Goal: Transaction & Acquisition: Purchase product/service

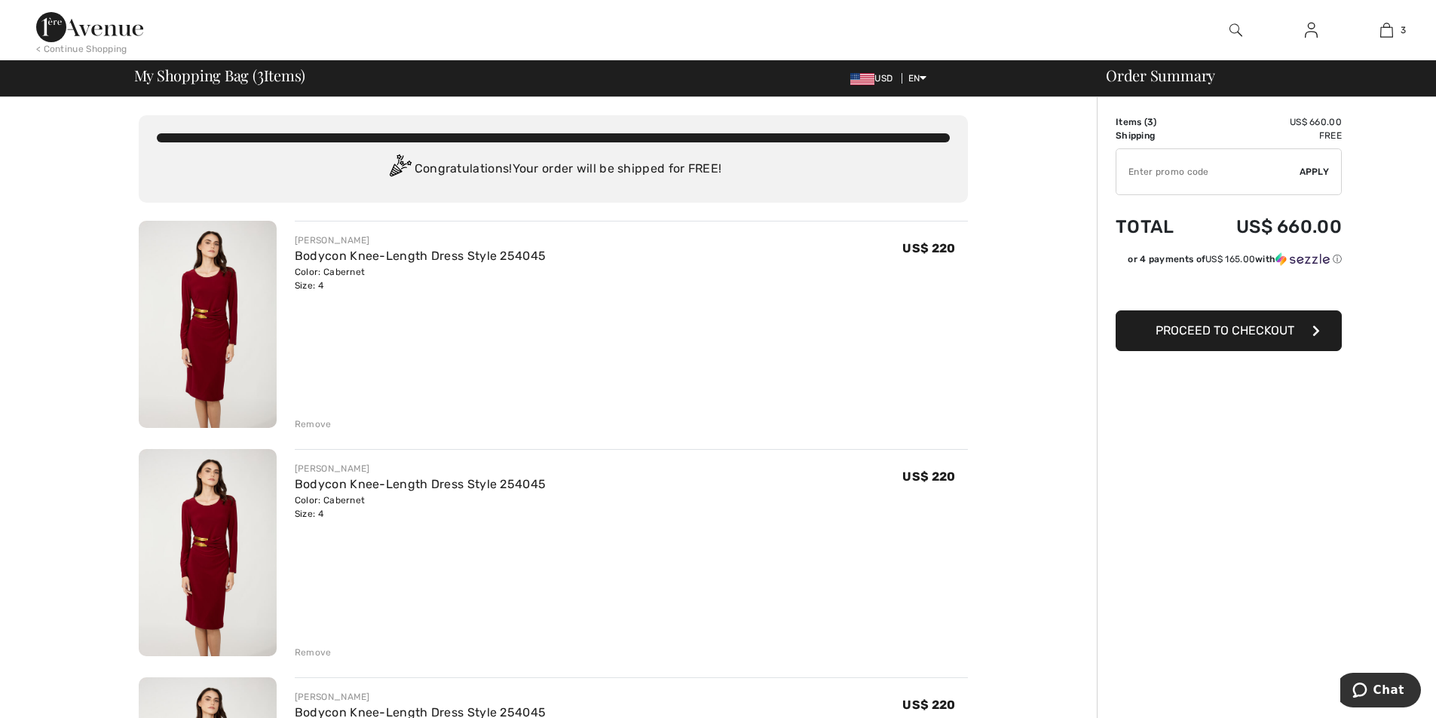
click at [308, 424] on div "Remove" at bounding box center [313, 425] width 37 height 14
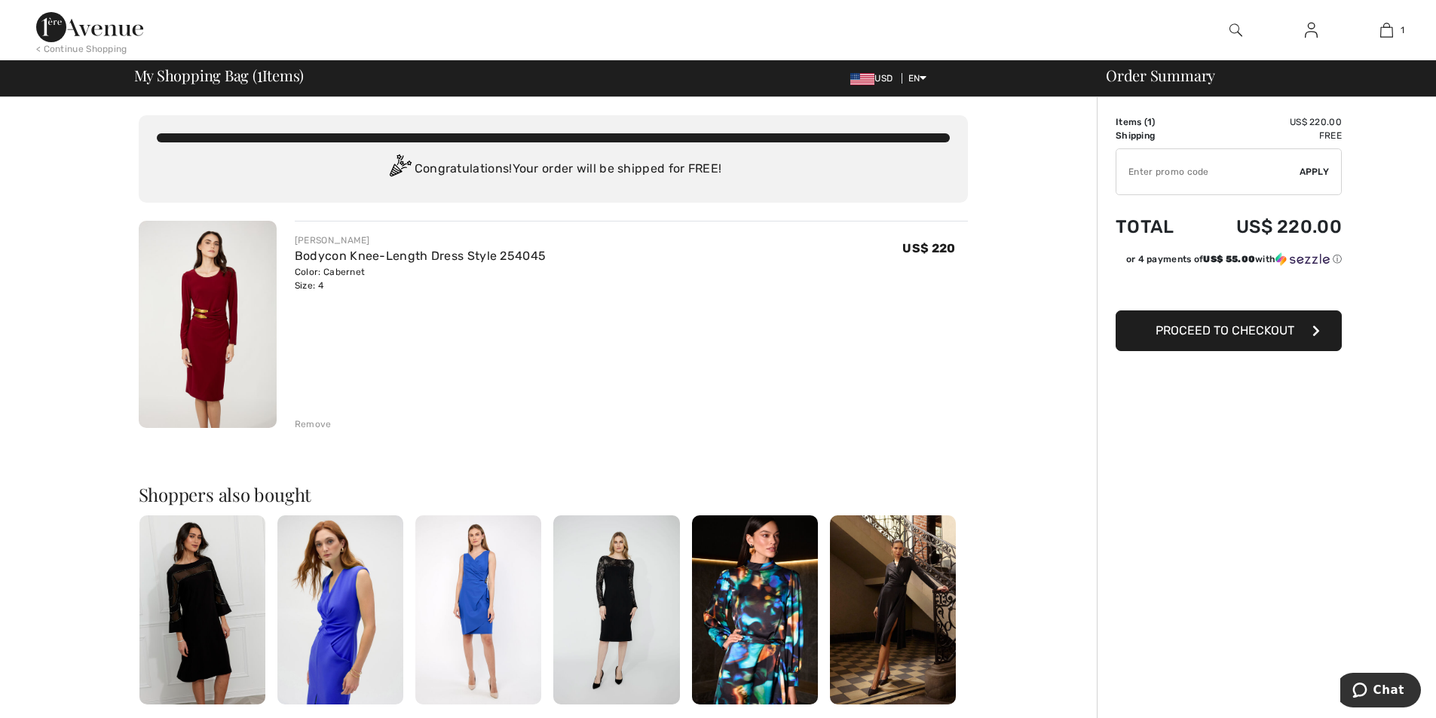
click at [1272, 332] on span "Proceed to Checkout" at bounding box center [1224, 330] width 139 height 14
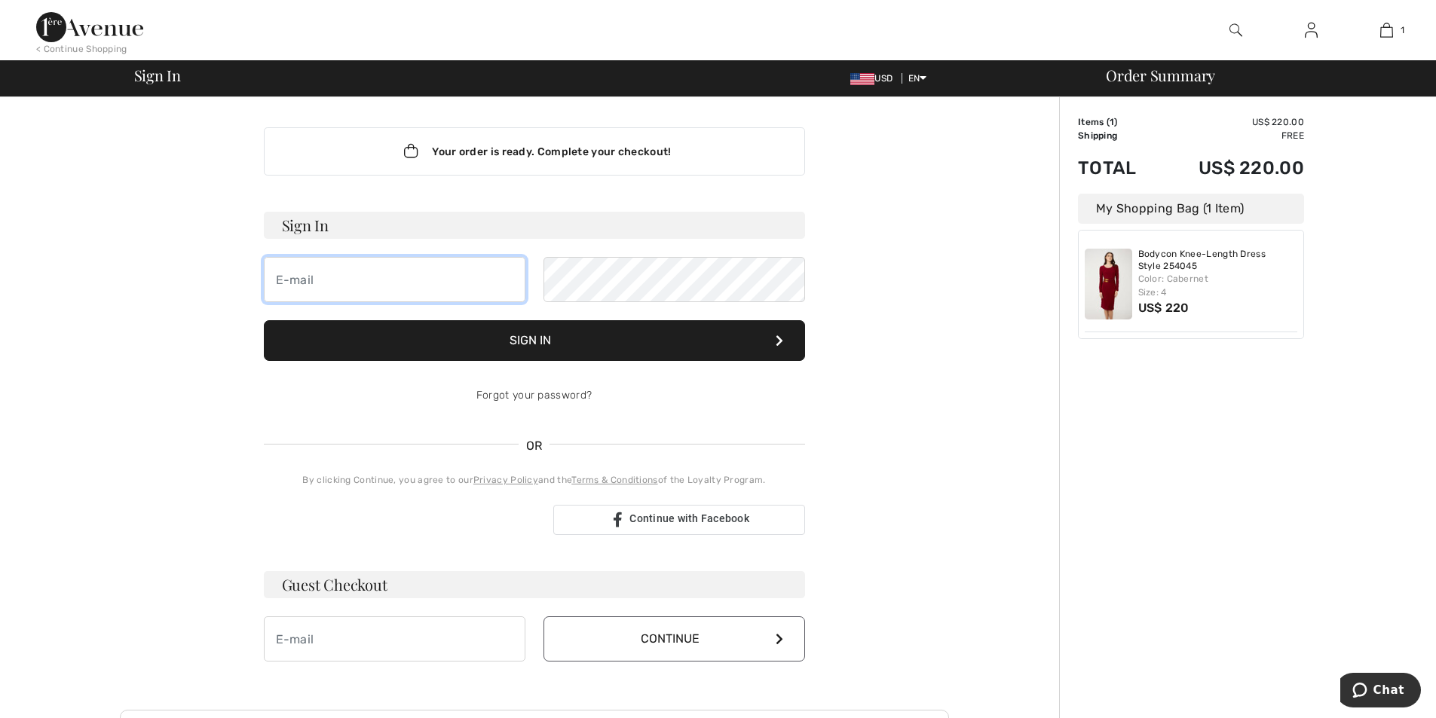
click at [457, 289] on input "email" at bounding box center [395, 279] width 262 height 45
type input "j"
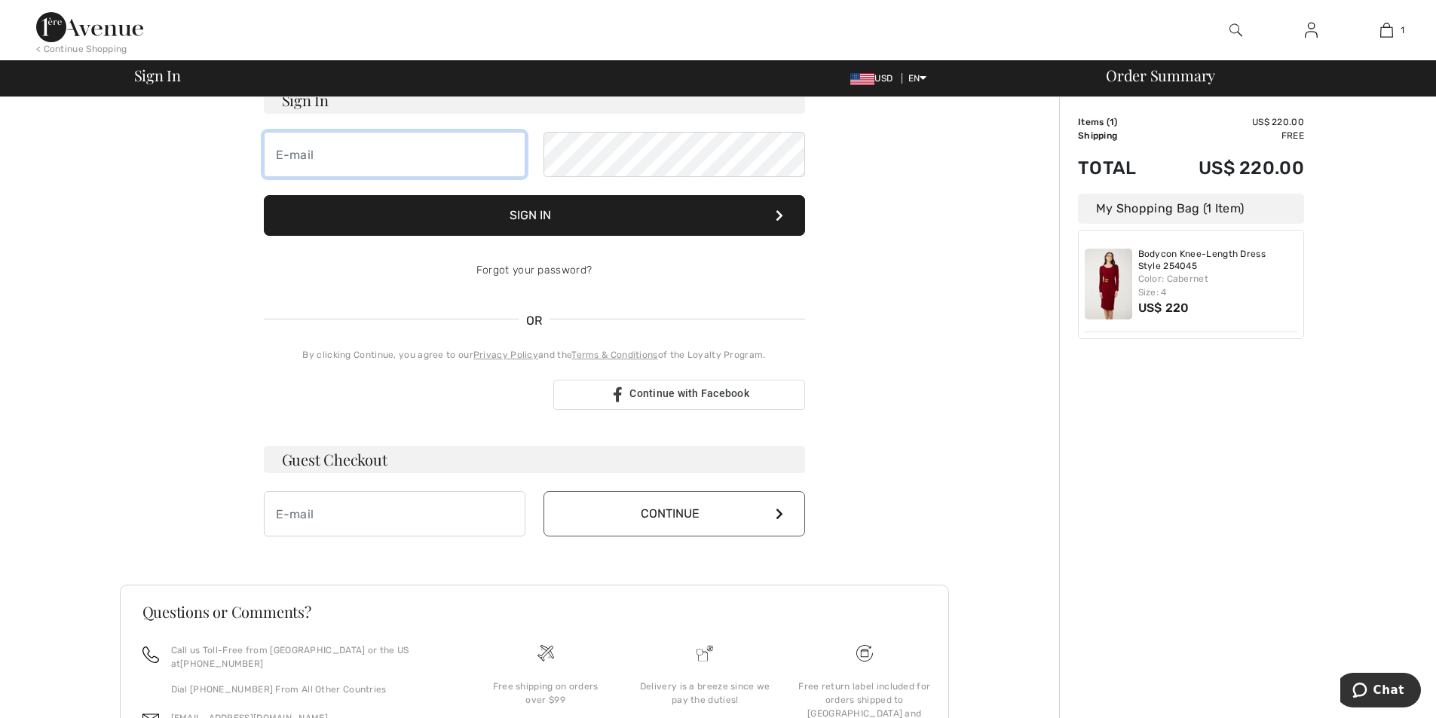
scroll to position [226, 0]
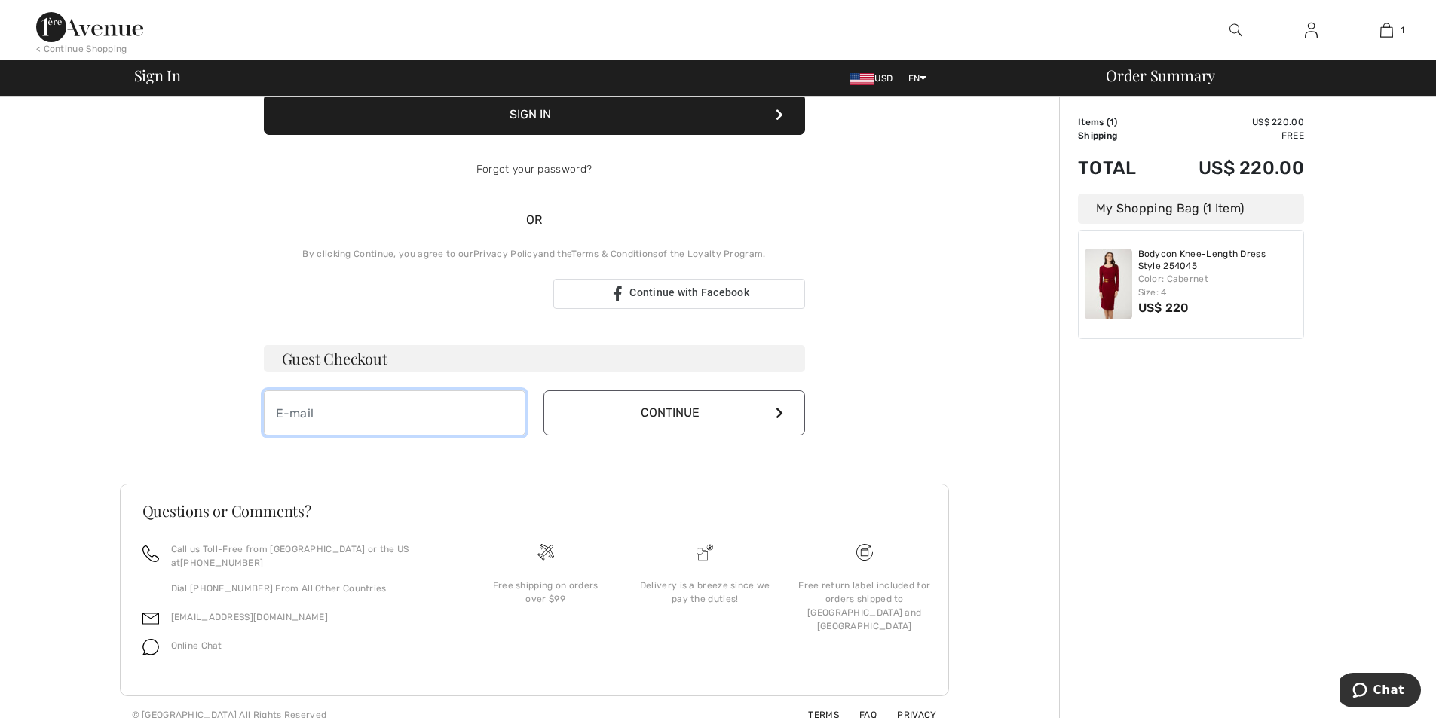
click at [365, 423] on input "email" at bounding box center [395, 412] width 262 height 45
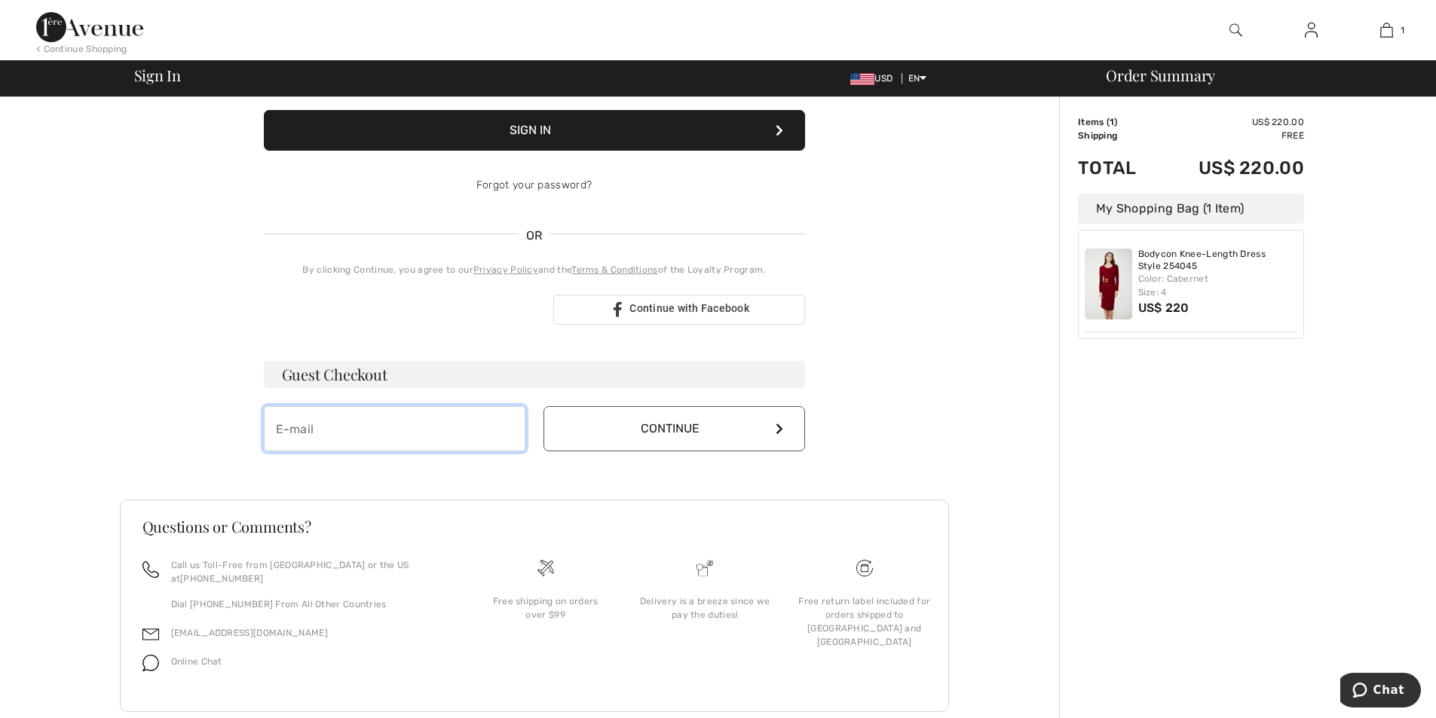
type input "[EMAIL_ADDRESS][DOMAIN_NAME]"
click at [624, 427] on button "Continue" at bounding box center [674, 428] width 262 height 45
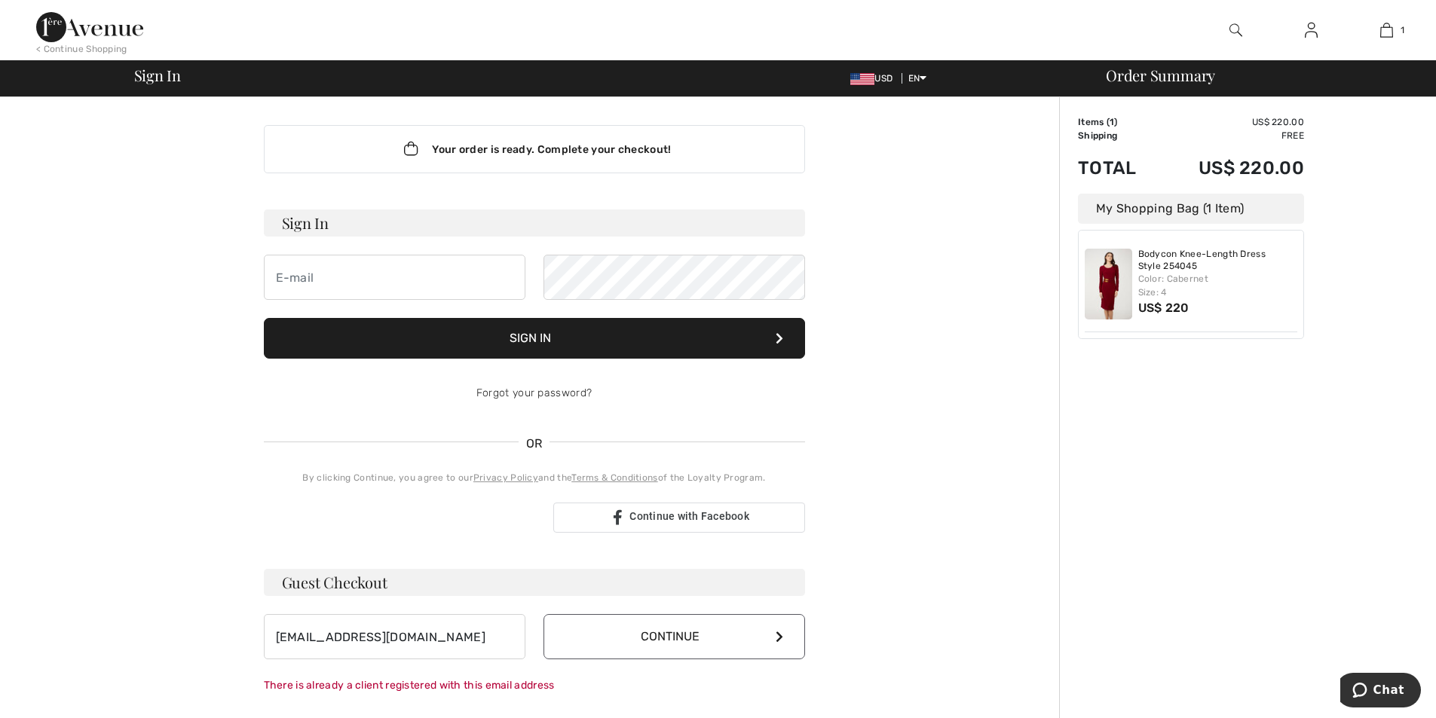
scroll to position [0, 0]
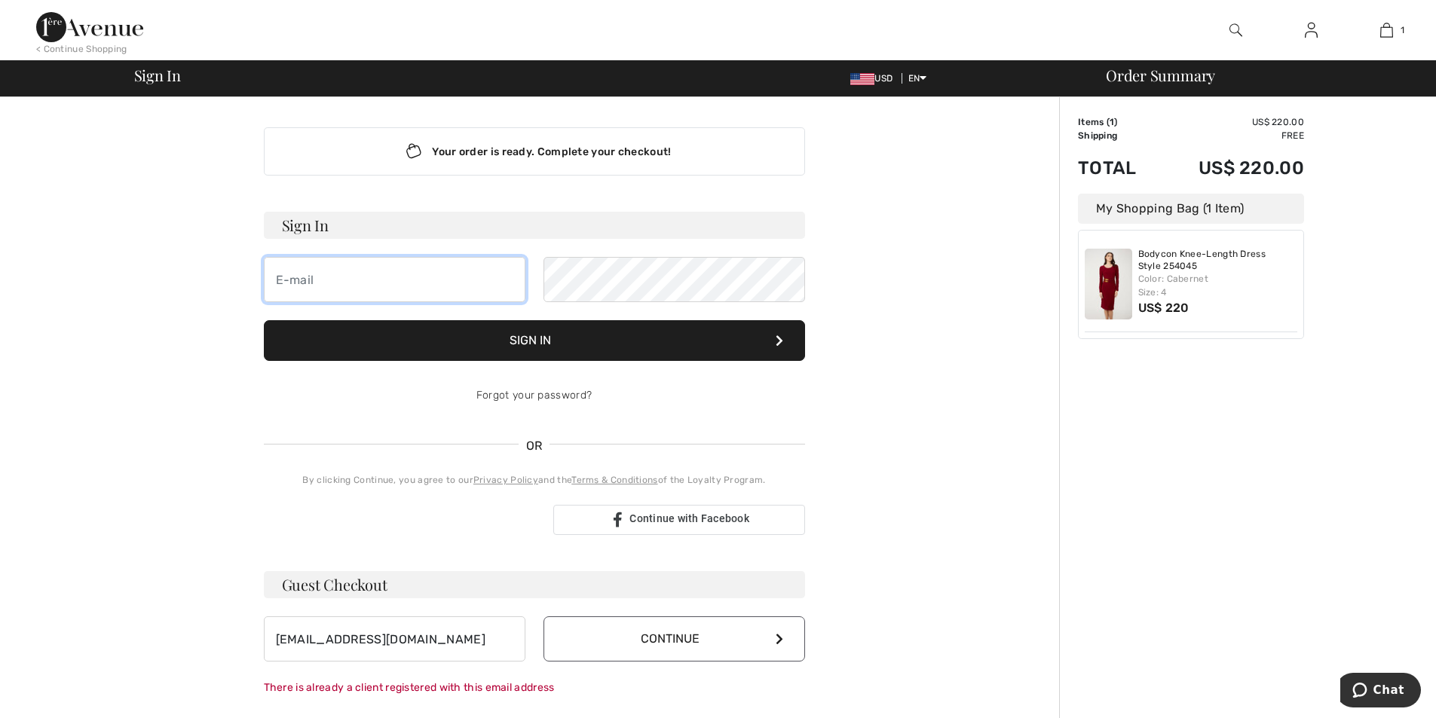
click at [479, 299] on input "email" at bounding box center [395, 279] width 262 height 45
type input "[EMAIL_ADDRESS][DOMAIN_NAME]"
click at [539, 390] on link "Forgot your password?" at bounding box center [533, 395] width 115 height 13
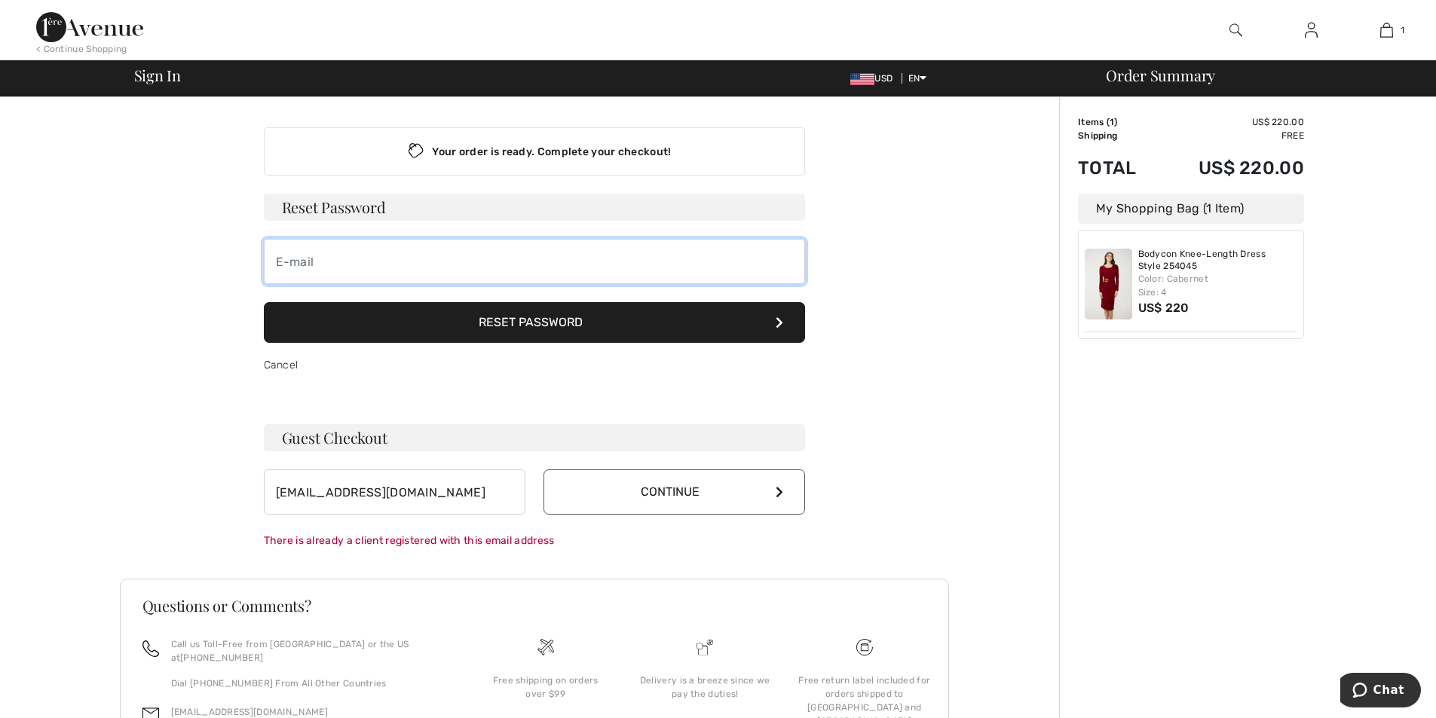
click at [476, 269] on input "email" at bounding box center [534, 261] width 541 height 45
type input "[EMAIL_ADDRESS][DOMAIN_NAME]"
click at [455, 313] on button "Reset Password" at bounding box center [534, 322] width 541 height 41
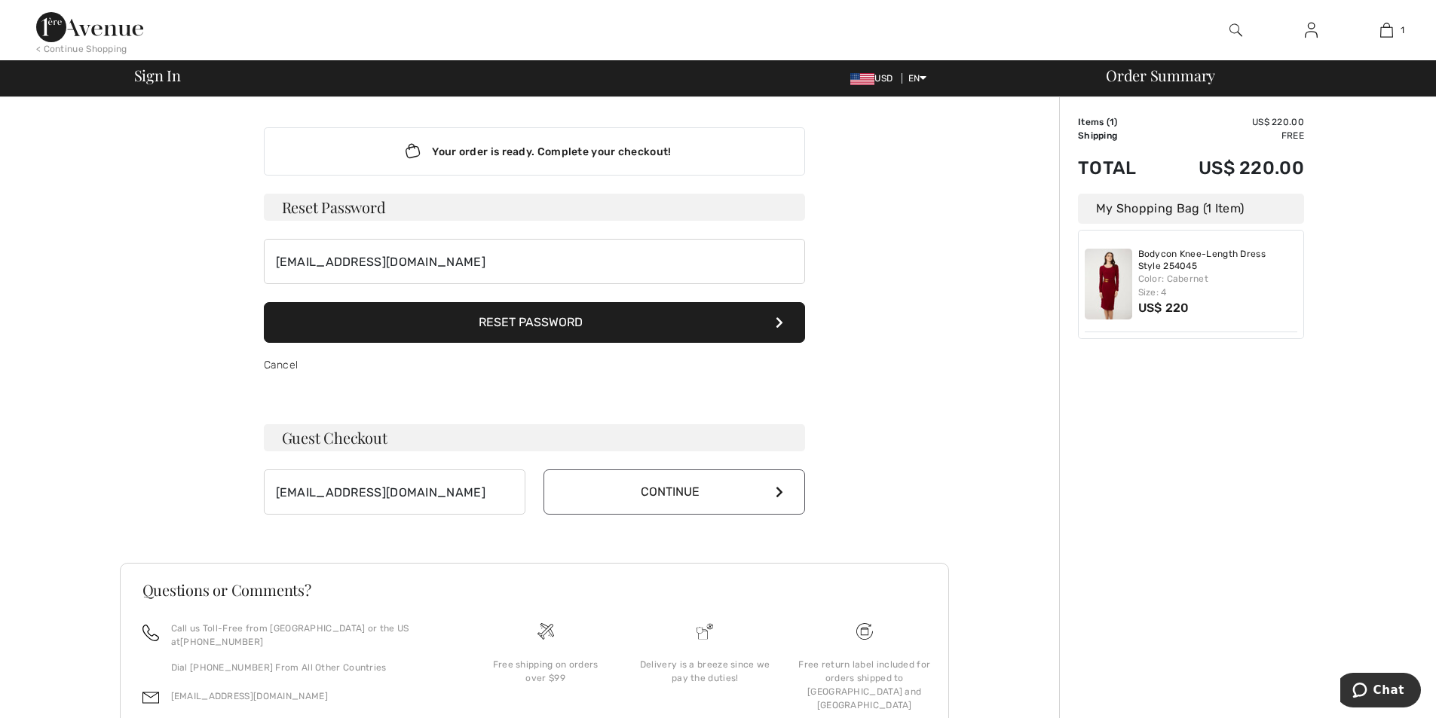
click at [660, 491] on button "Continue" at bounding box center [674, 492] width 262 height 45
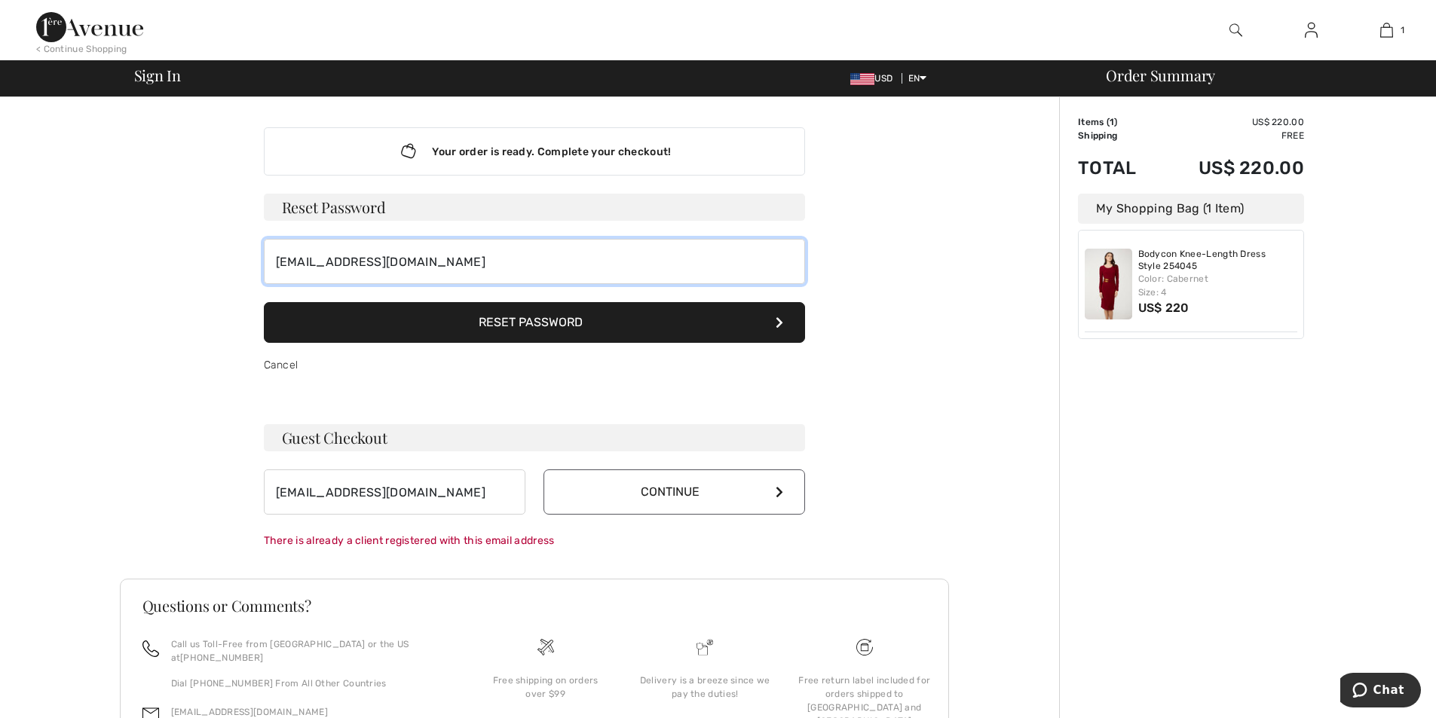
click at [515, 259] on input "[EMAIL_ADDRESS][DOMAIN_NAME]" at bounding box center [534, 261] width 541 height 45
click at [507, 317] on button "Reset Password" at bounding box center [534, 322] width 541 height 41
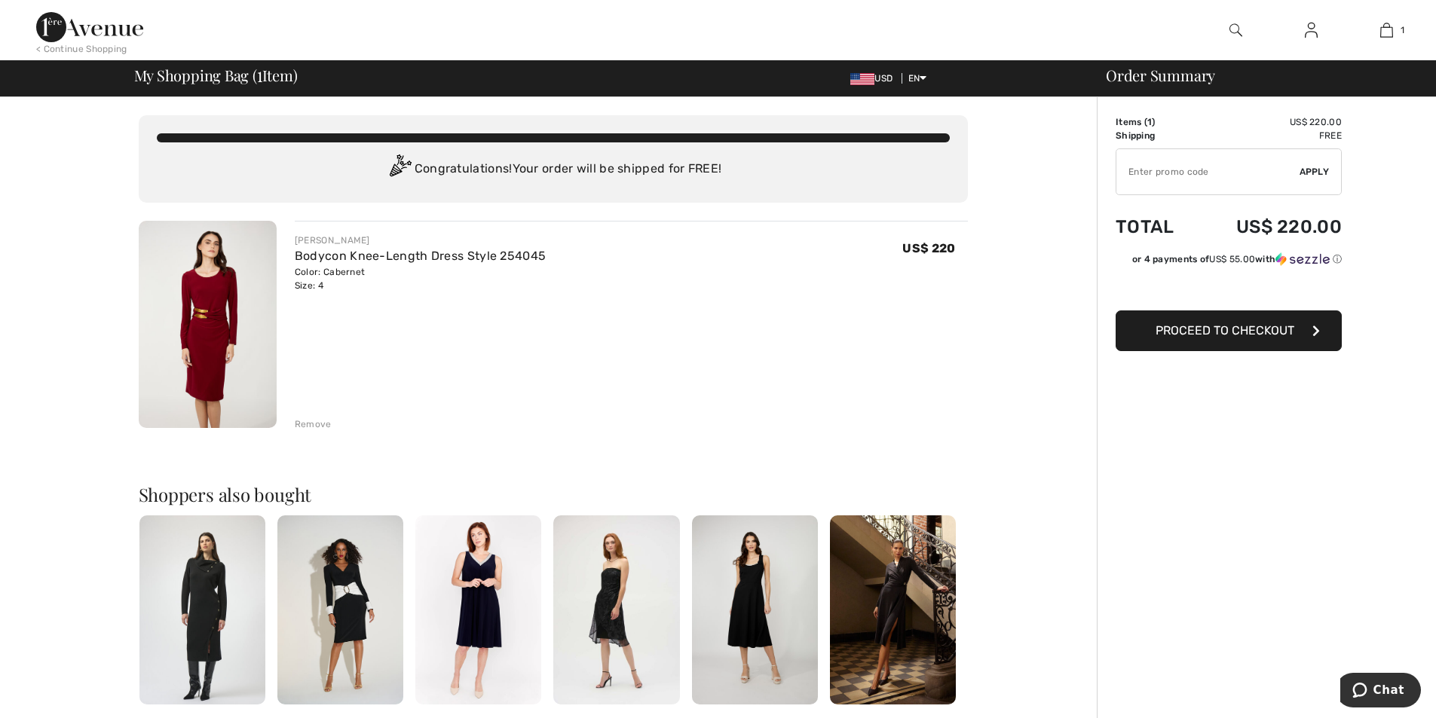
click at [1199, 328] on span "Proceed to Checkout" at bounding box center [1224, 330] width 139 height 14
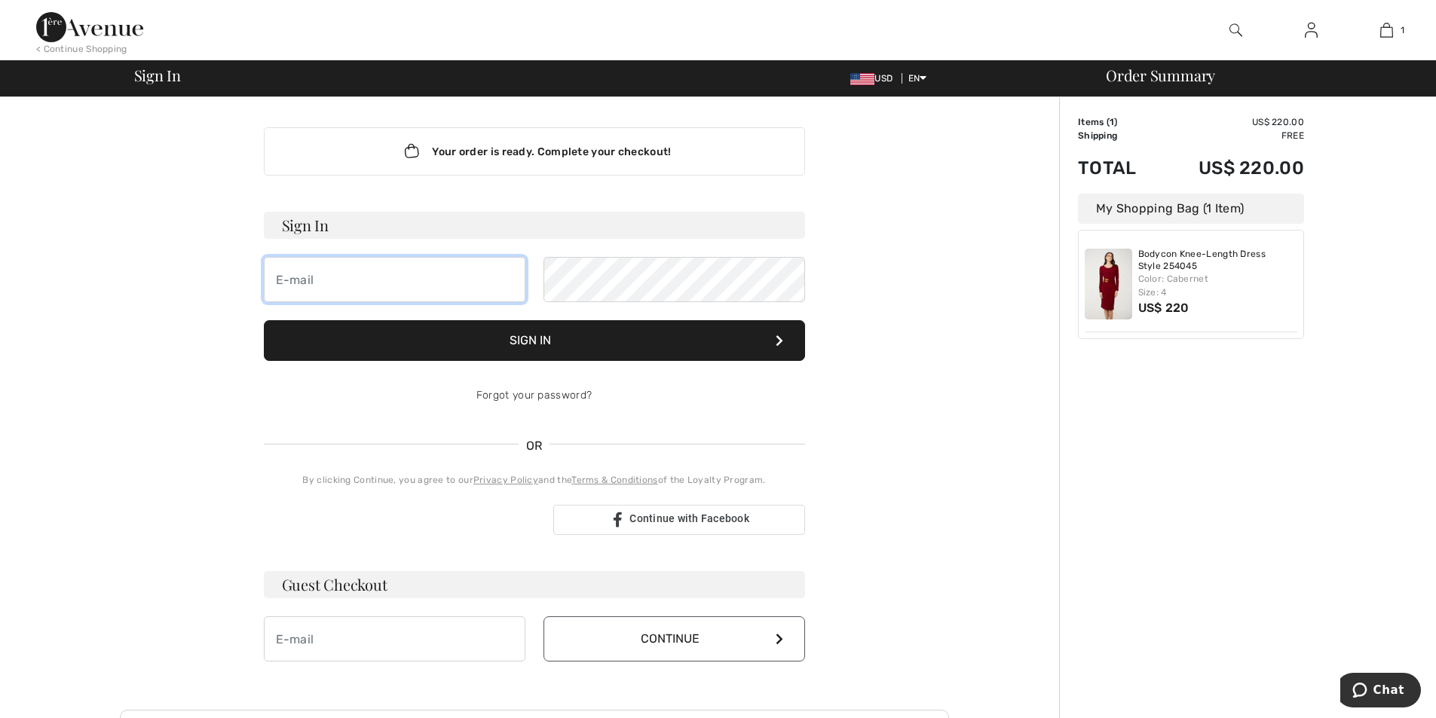
click at [398, 274] on input "email" at bounding box center [395, 279] width 262 height 45
type input "jmp3032@yahoo.com"
click at [552, 344] on button "Sign In" at bounding box center [534, 340] width 541 height 41
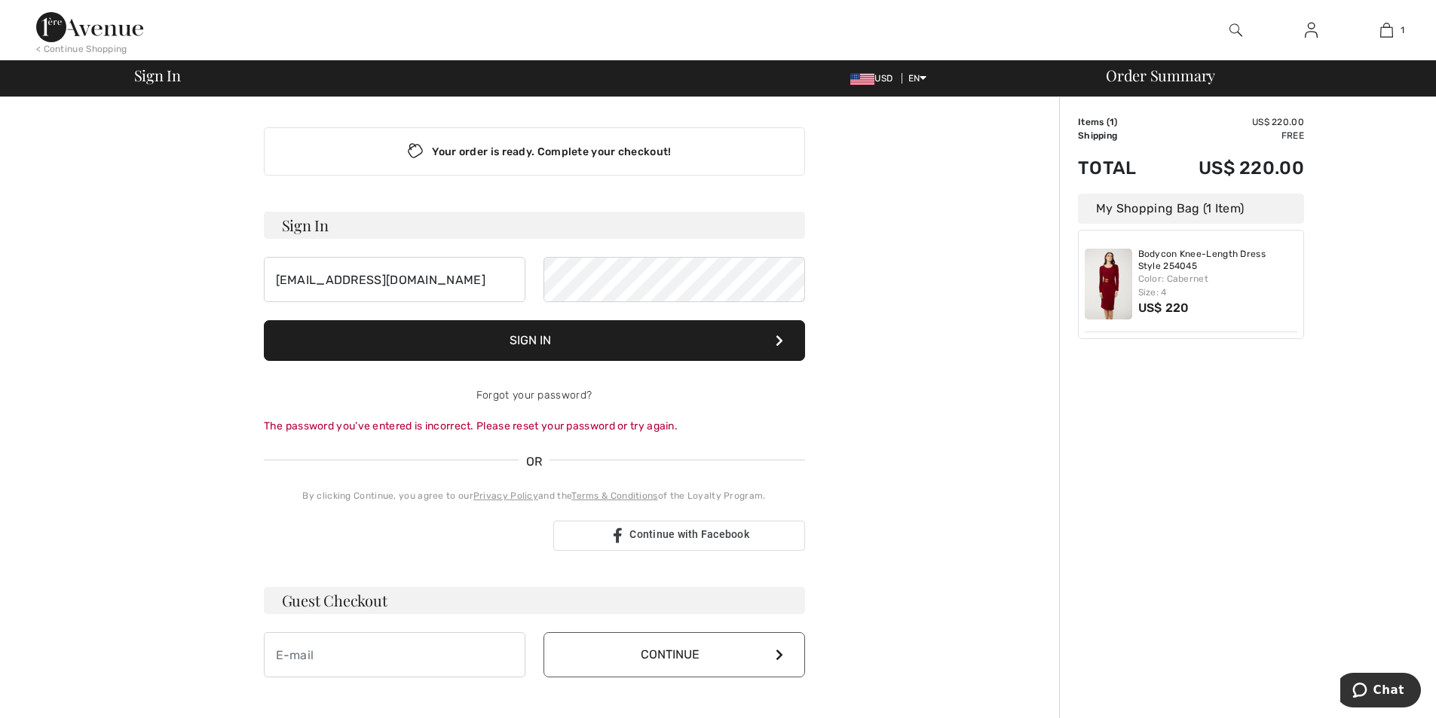
click at [557, 346] on button "Sign In" at bounding box center [534, 340] width 541 height 41
click at [549, 394] on link "Forgot your password?" at bounding box center [533, 395] width 115 height 13
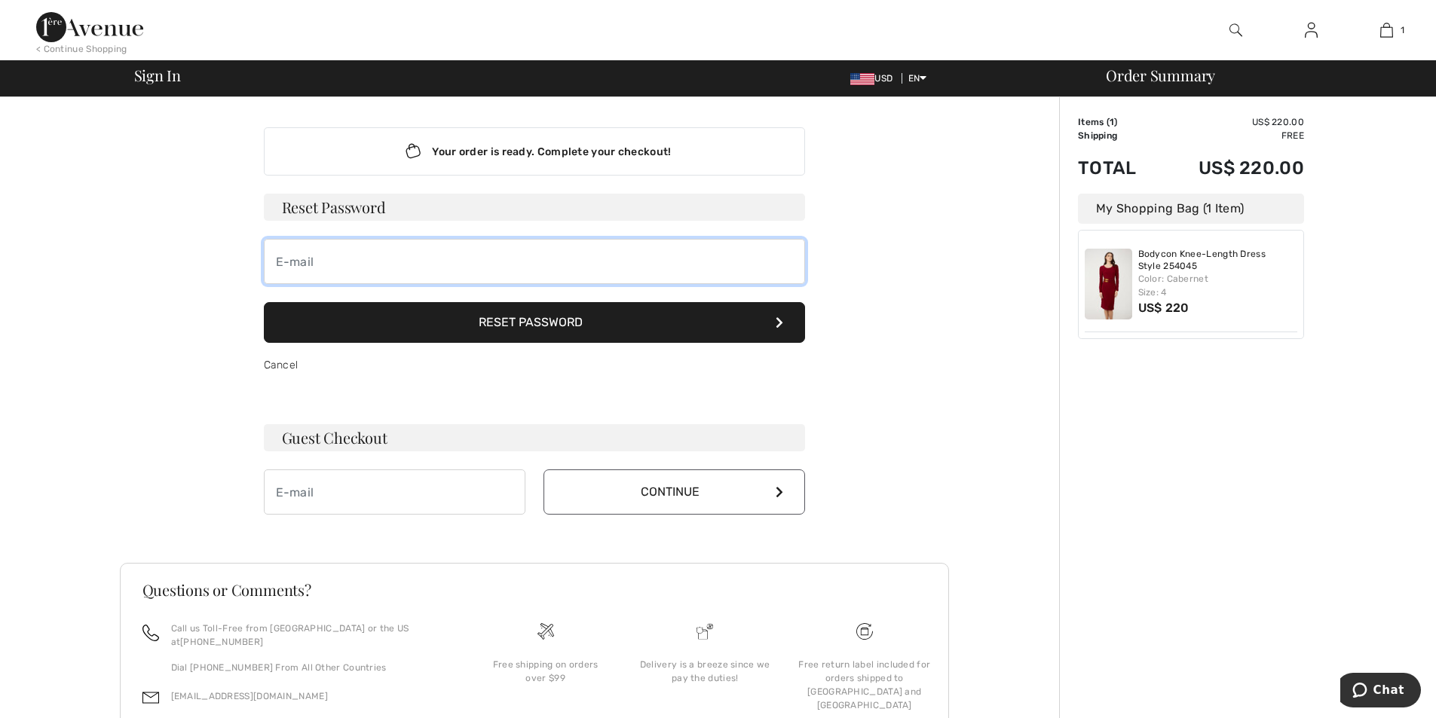
click at [519, 266] on input "email" at bounding box center [534, 261] width 541 height 45
type input "[EMAIL_ADDRESS][DOMAIN_NAME]"
click at [528, 328] on button "Reset Password" at bounding box center [534, 322] width 541 height 41
click at [342, 509] on input "email" at bounding box center [395, 492] width 262 height 45
type input "jmp3032@yahoo.com"
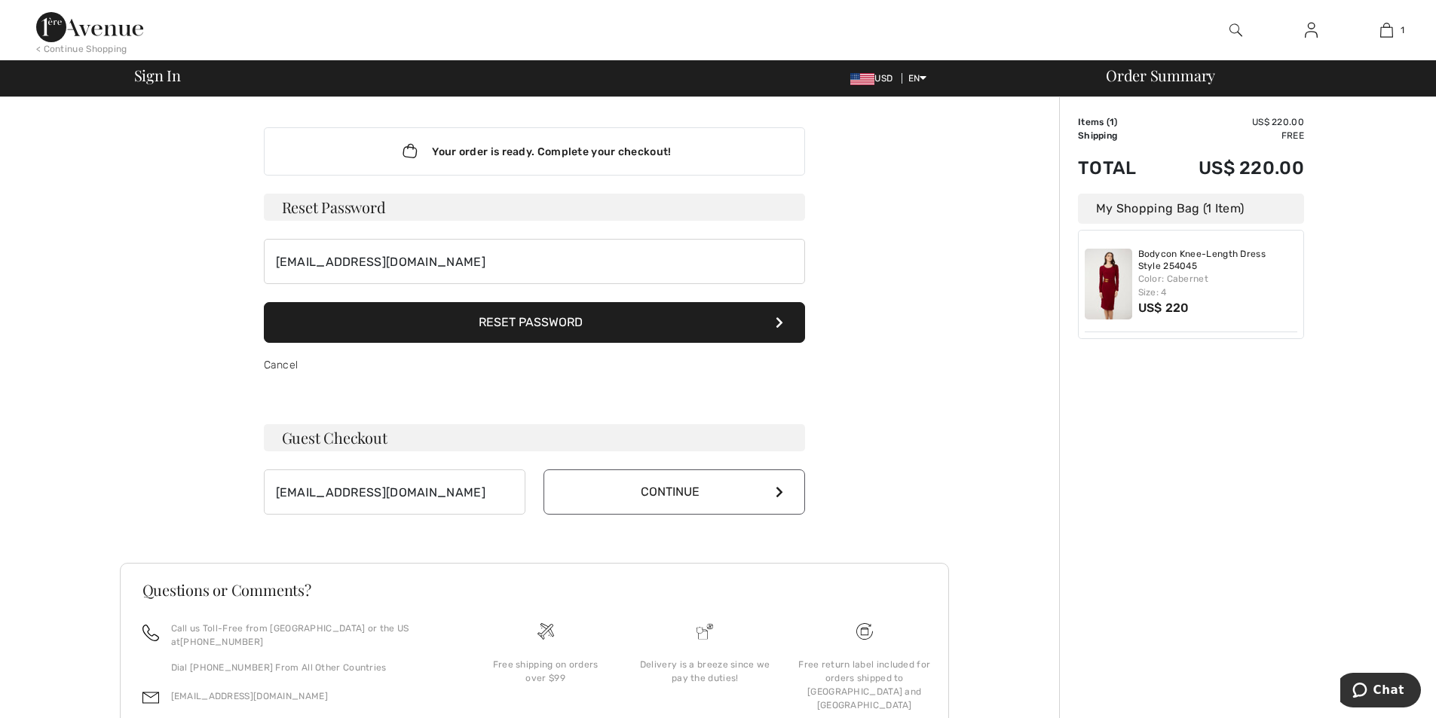
click at [660, 500] on button "Continue" at bounding box center [674, 492] width 262 height 45
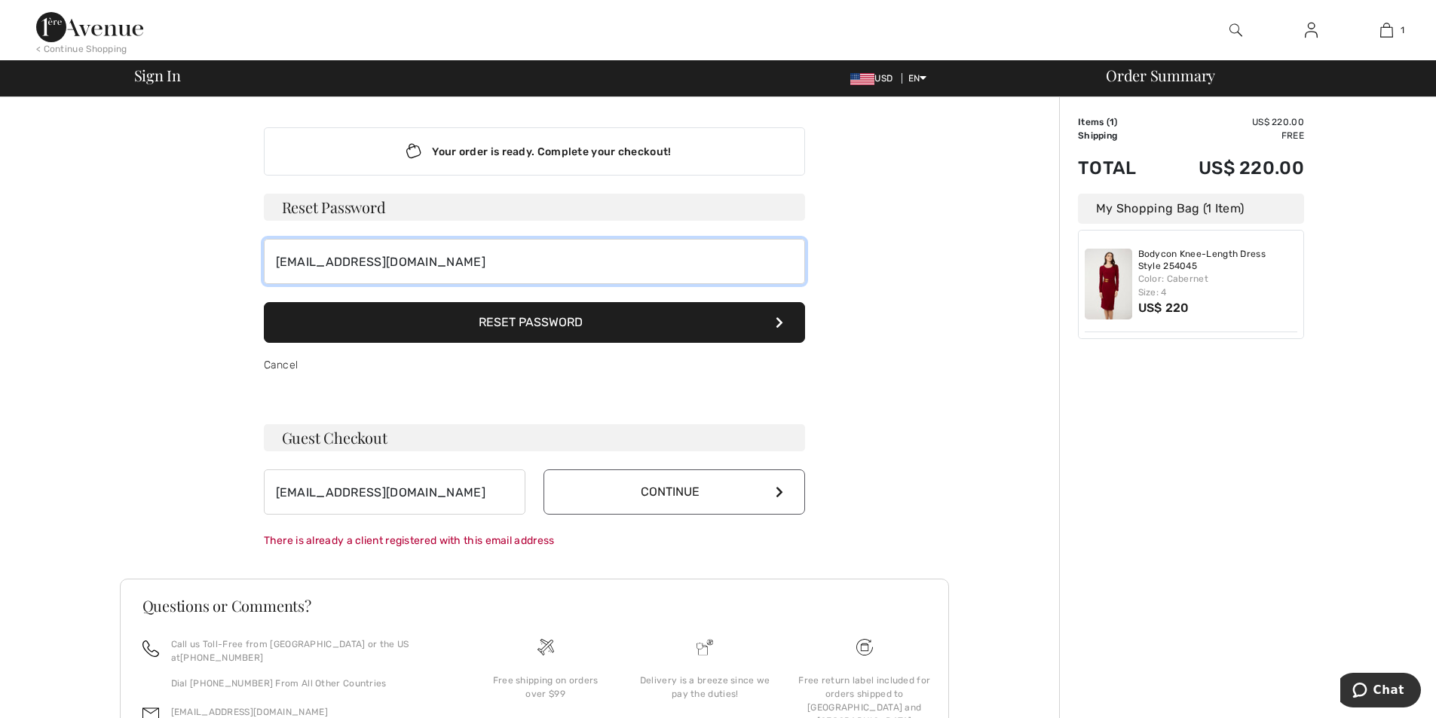
click at [429, 266] on input "jmp3032@yahoo.com" at bounding box center [534, 261] width 541 height 45
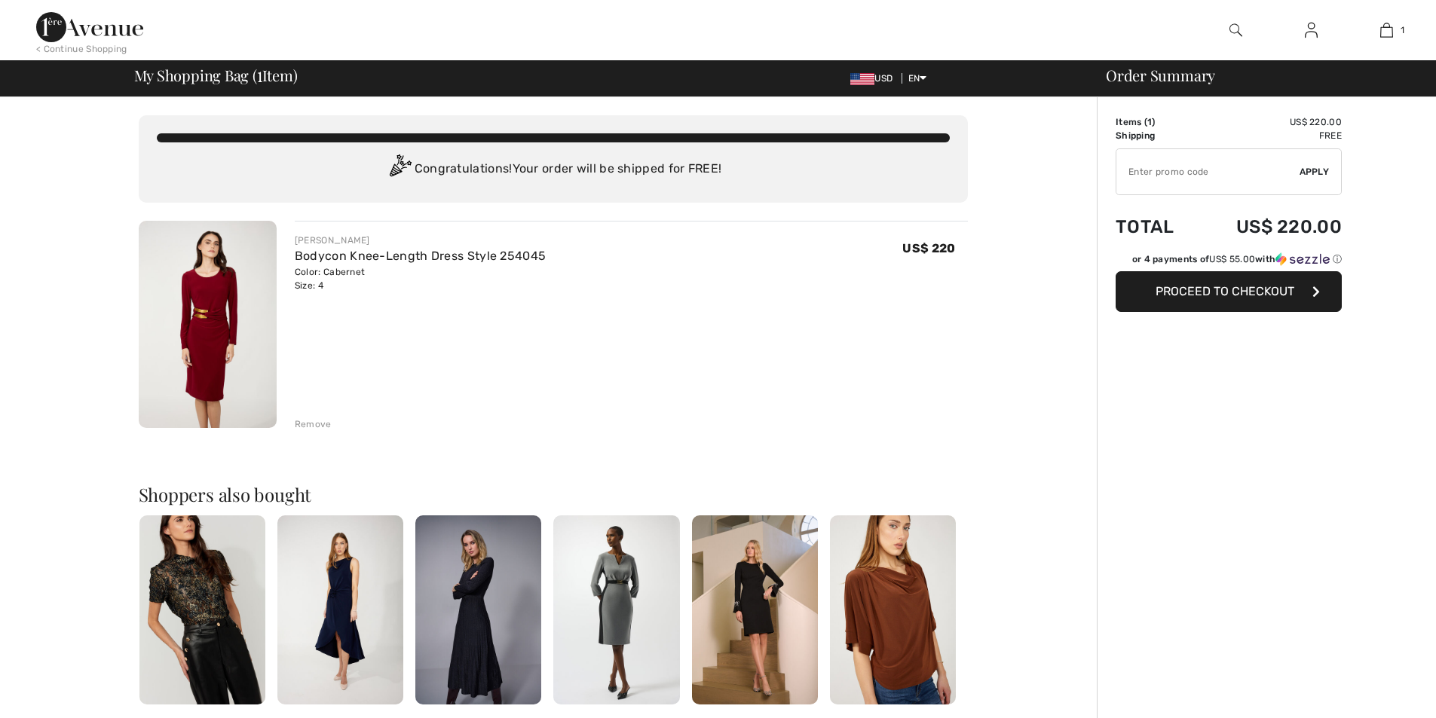
checkbox input "true"
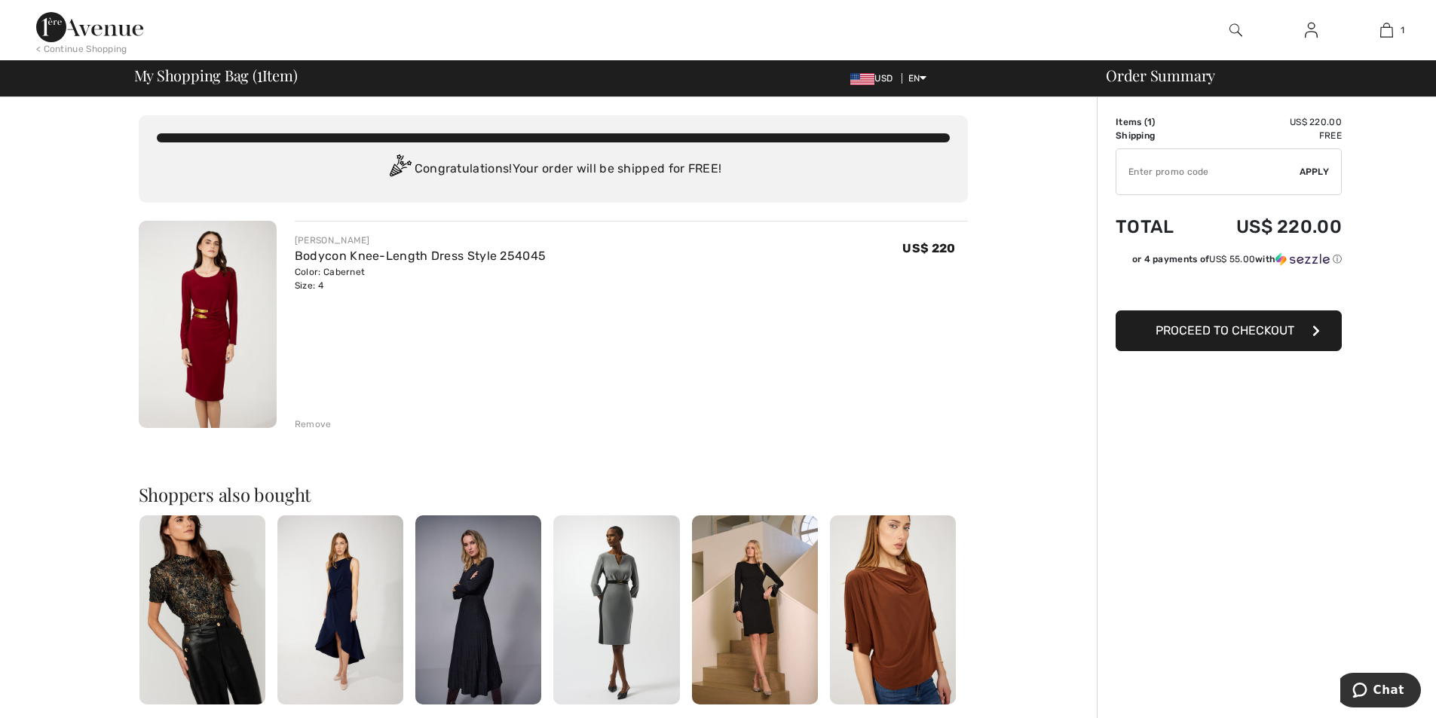
click at [1214, 338] on button "Proceed to Checkout" at bounding box center [1229, 331] width 226 height 41
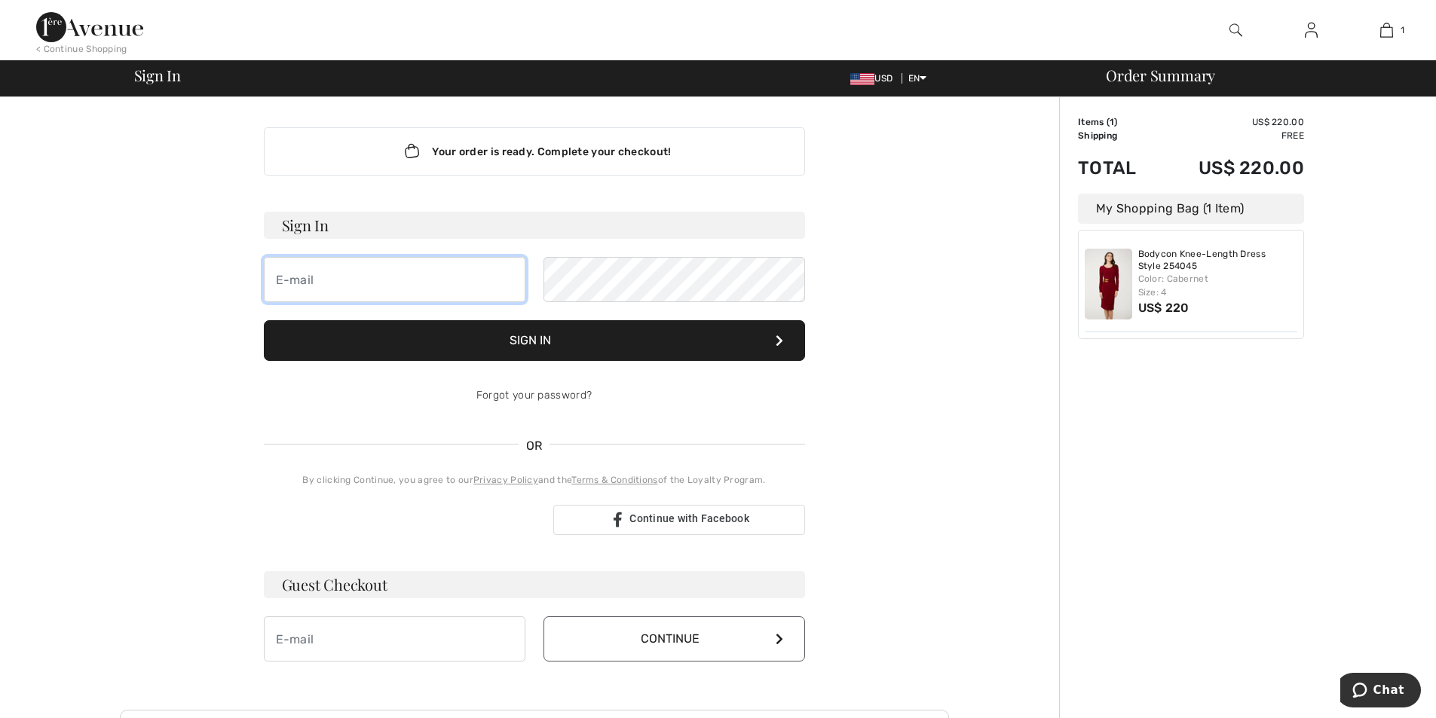
click at [502, 277] on input "email" at bounding box center [395, 279] width 262 height 45
type input "[EMAIL_ADDRESS][DOMAIN_NAME]"
click at [555, 342] on button "Sign In" at bounding box center [534, 340] width 541 height 41
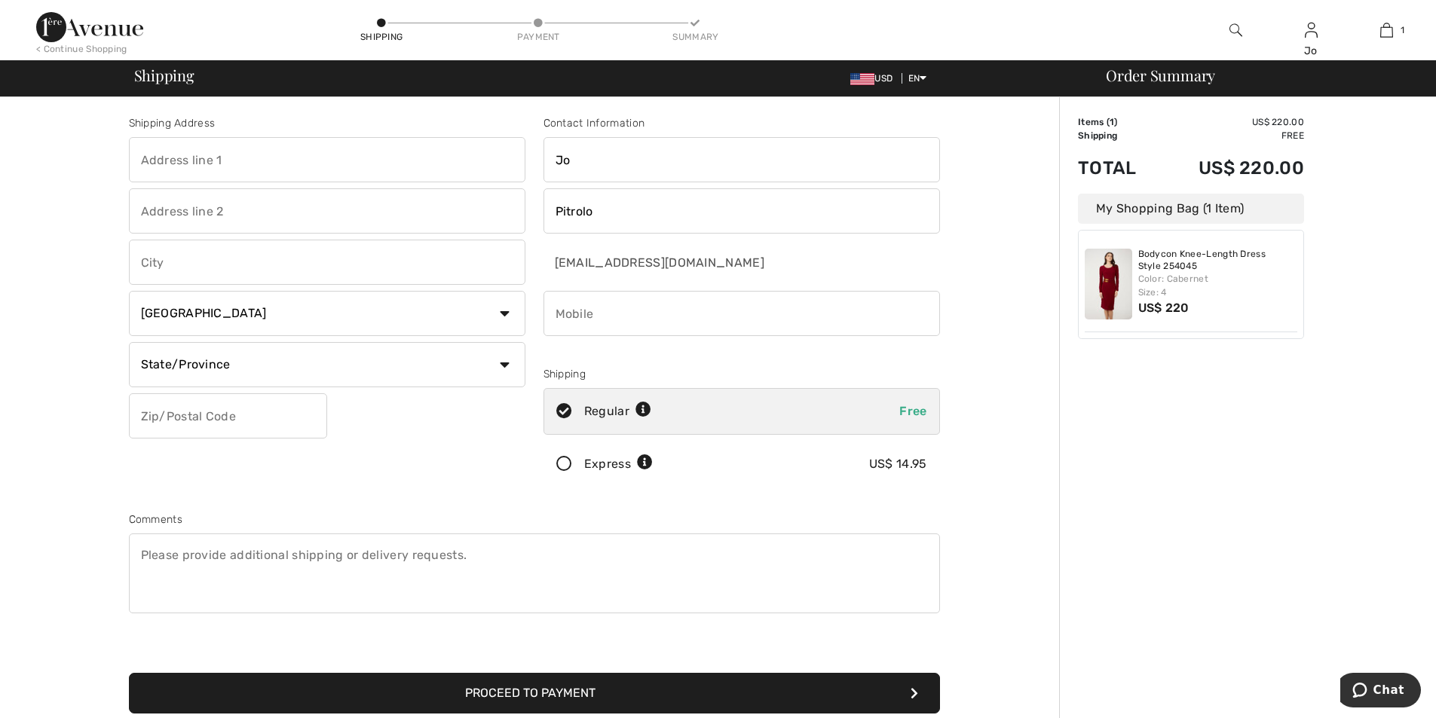
click at [208, 158] on input "text" at bounding box center [327, 159] width 396 height 45
click at [230, 271] on input "text" at bounding box center [327, 262] width 396 height 45
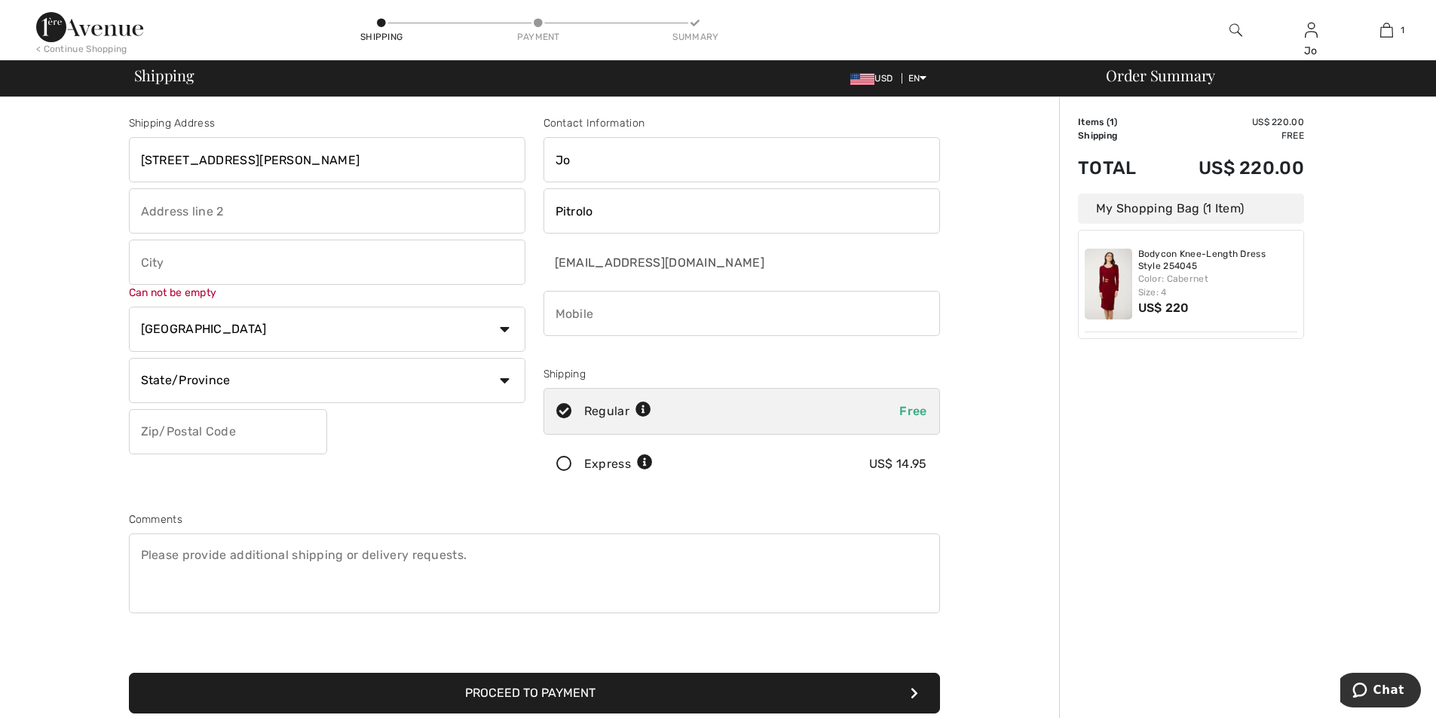
click at [369, 153] on input "1606 Otlahurst Dr Fairmont, WV 26554" at bounding box center [327, 159] width 396 height 45
type input "1606 Otlahurst Dr"
click at [314, 253] on input "text" at bounding box center [327, 262] width 396 height 45
type input "Fairmont"
click at [351, 485] on div "Shipping Address 1606 Otlahurst Dr Fairmont Can not be empty Country Canada Uni…" at bounding box center [327, 304] width 415 height 378
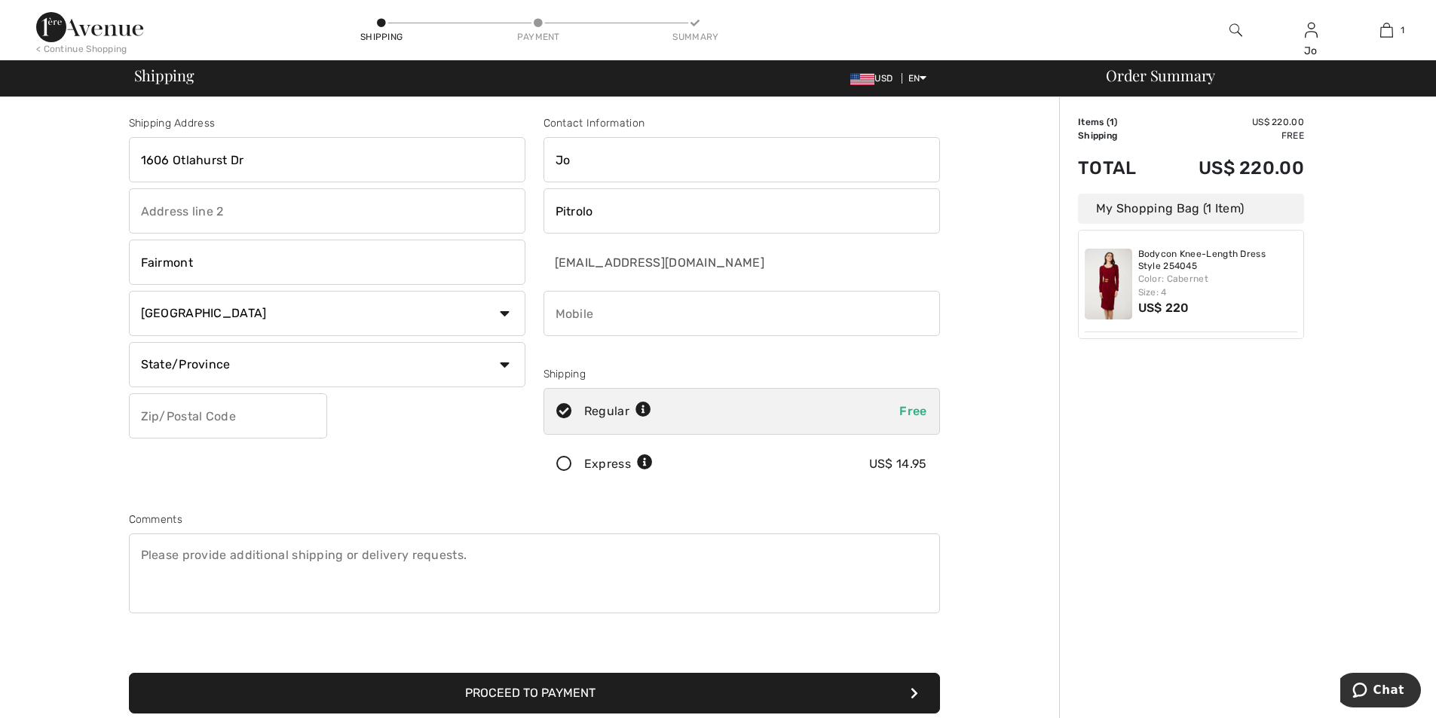
click at [252, 320] on select "Country Canada United States Afghanistan Aland Islands Albania Algeria American…" at bounding box center [327, 313] width 396 height 45
select select "US"
click at [129, 291] on select "Country Canada United States Afghanistan Aland Islands Albania Algeria American…" at bounding box center [327, 313] width 396 height 45
click at [213, 367] on select "State/Province Alabama Alaska American Samoa Arizona Arkansas California Colora…" at bounding box center [327, 364] width 396 height 45
select select "WV"
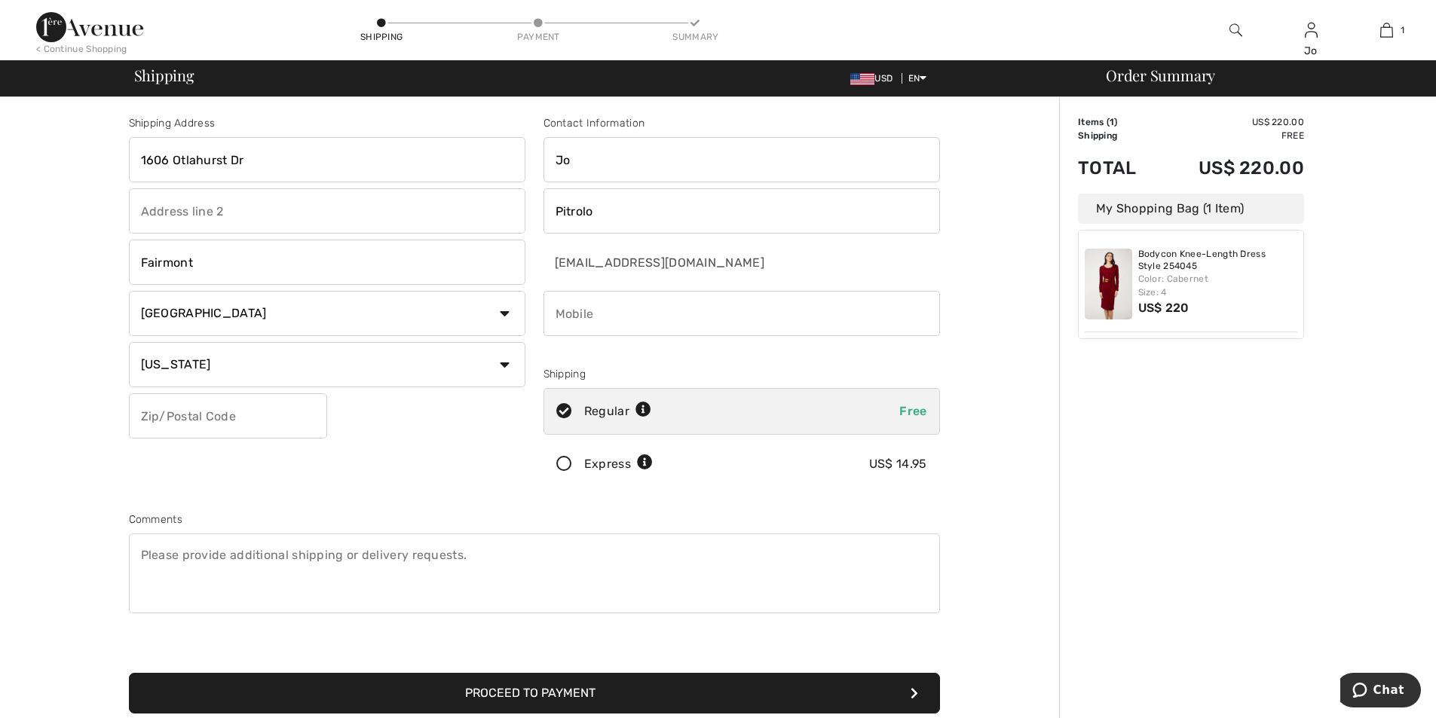
click at [129, 342] on select "State/Province Alabama Alaska American Samoa Arizona Arkansas California Colora…" at bounding box center [327, 364] width 396 height 45
click at [194, 415] on input "text" at bounding box center [228, 415] width 198 height 45
type input "26554"
click at [750, 317] on input "phone" at bounding box center [741, 313] width 396 height 45
type input "3042906495"
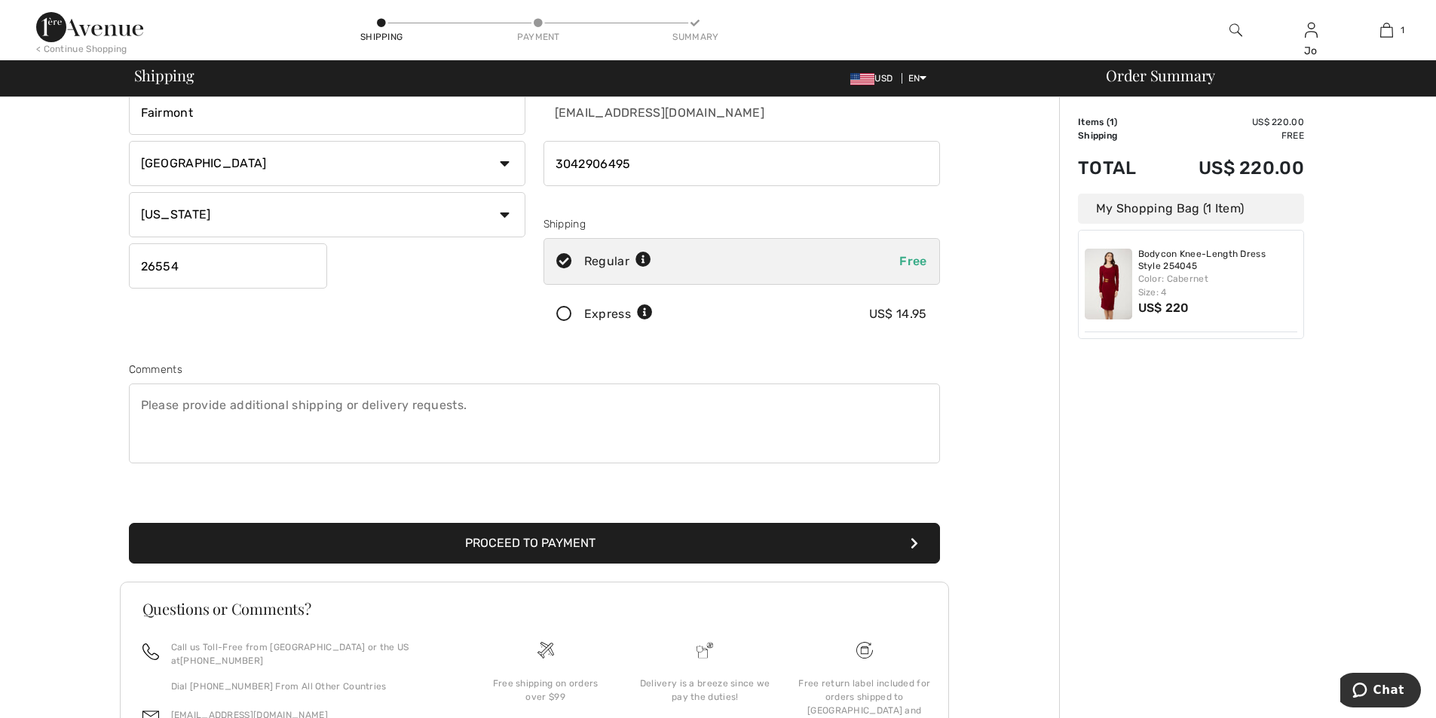
scroll to position [151, 0]
click at [580, 544] on button "Proceed to Payment" at bounding box center [534, 542] width 811 height 41
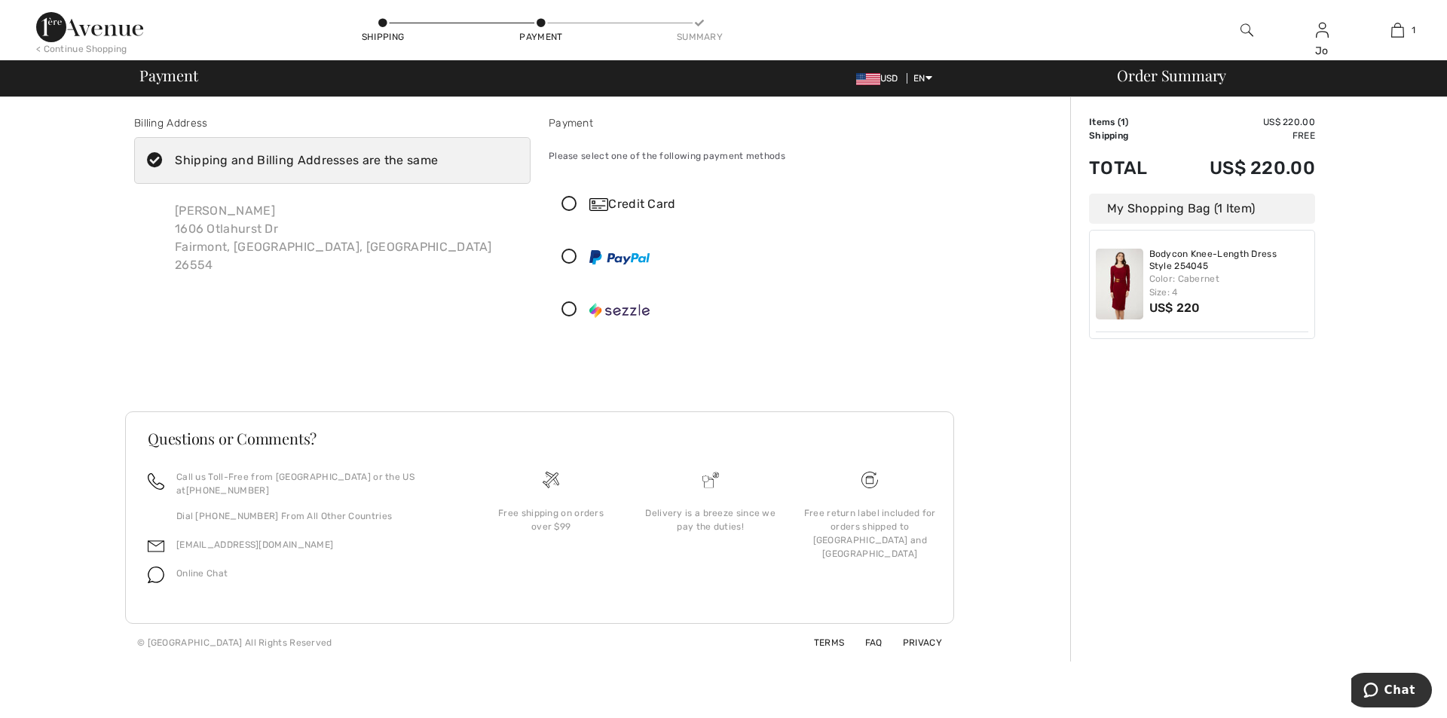
click at [577, 203] on icon at bounding box center [569, 205] width 40 height 16
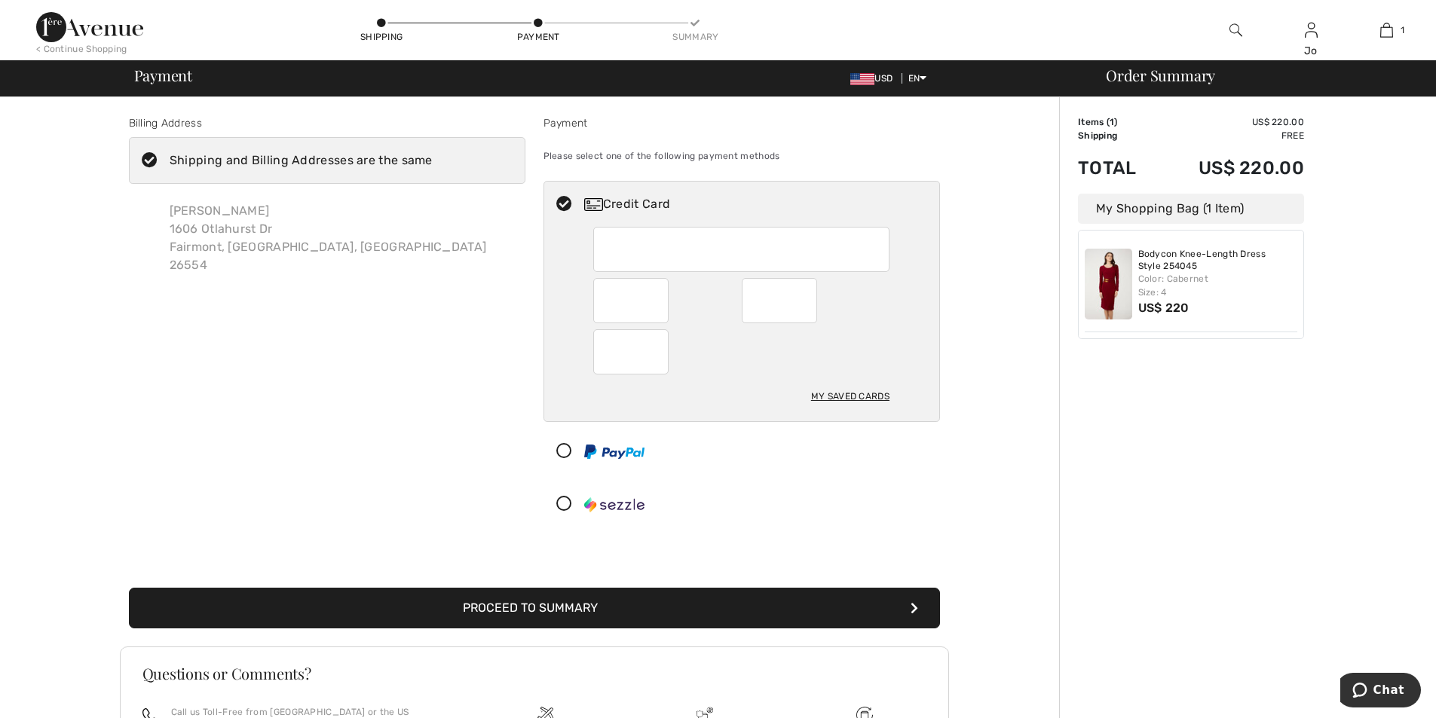
click at [663, 353] on div at bounding box center [630, 351] width 75 height 45
click at [595, 611] on button "Proceed to Summary" at bounding box center [534, 608] width 811 height 41
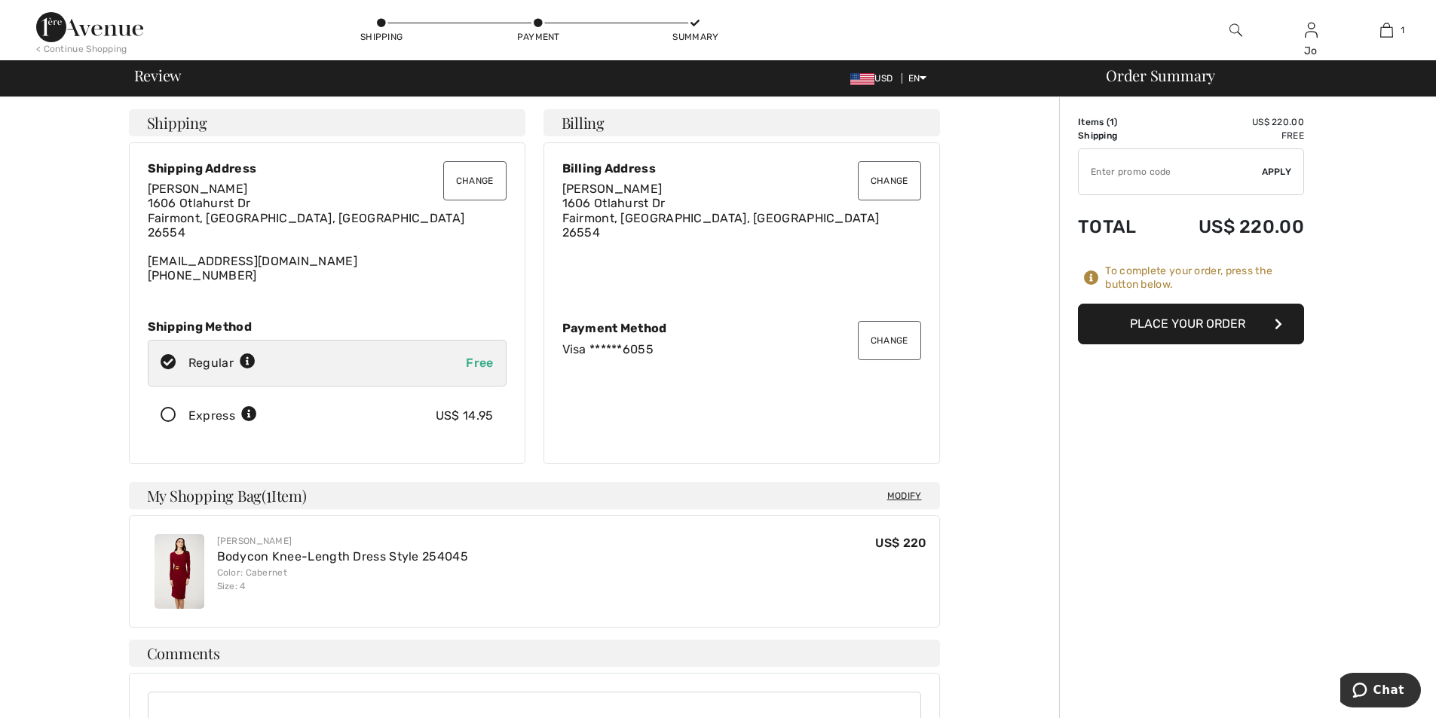
click at [1141, 334] on button "Place Your Order" at bounding box center [1191, 324] width 226 height 41
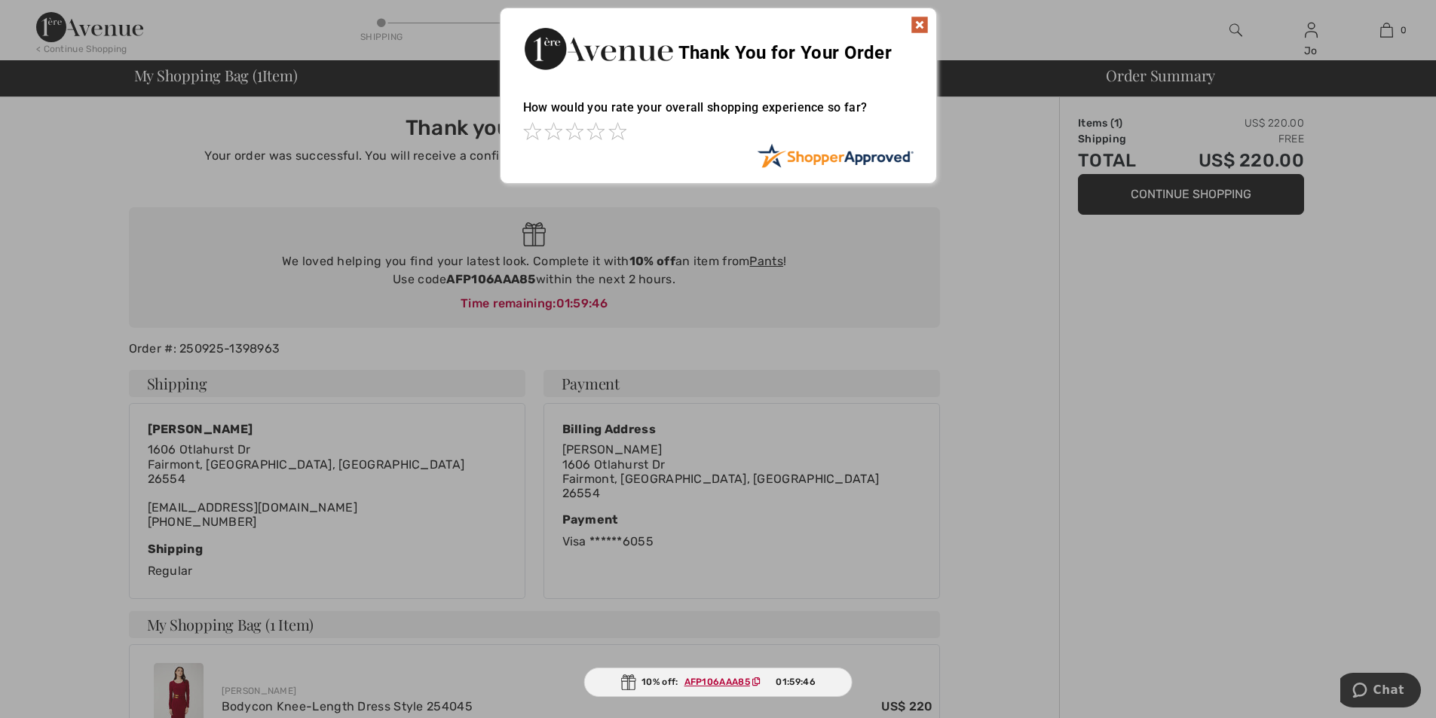
drag, startPoint x: 1097, startPoint y: 273, endPoint x: 918, endPoint y: 26, distance: 304.8
click at [918, 26] on img at bounding box center [920, 25] width 18 height 18
